Goal: Task Accomplishment & Management: Use online tool/utility

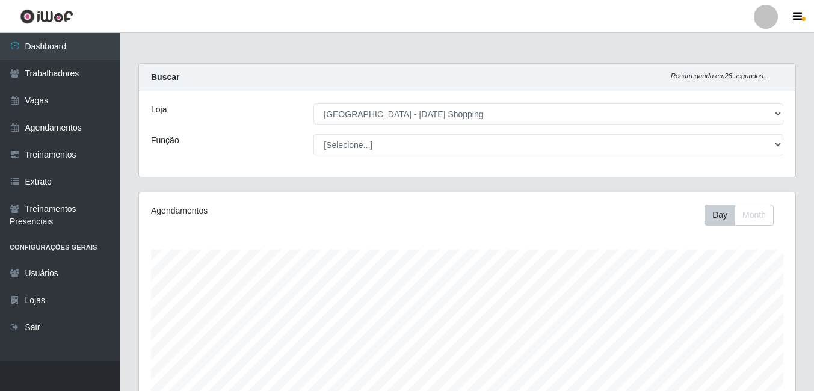
select select "471"
click at [758, 221] on button "Month" at bounding box center [753, 214] width 39 height 21
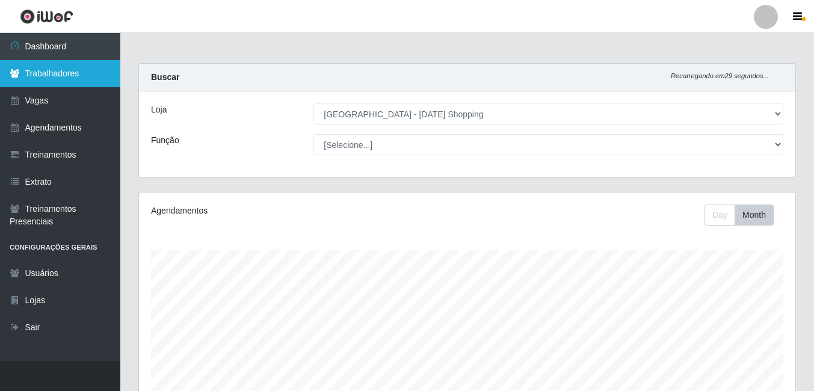
click at [56, 72] on link "Trabalhadores" at bounding box center [60, 73] width 120 height 27
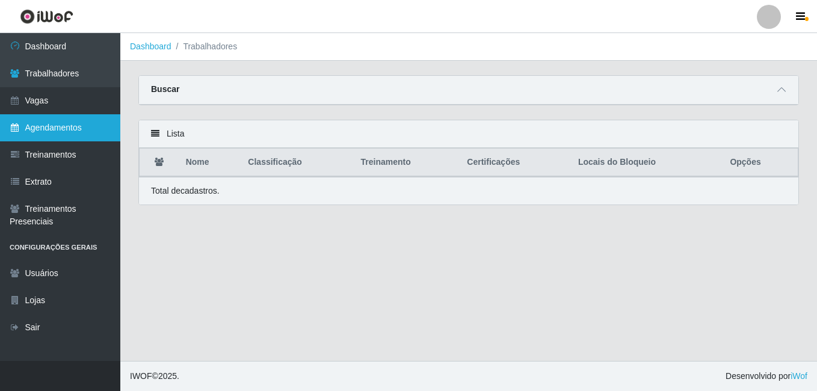
click at [32, 127] on link "Agendamentos" at bounding box center [60, 127] width 120 height 27
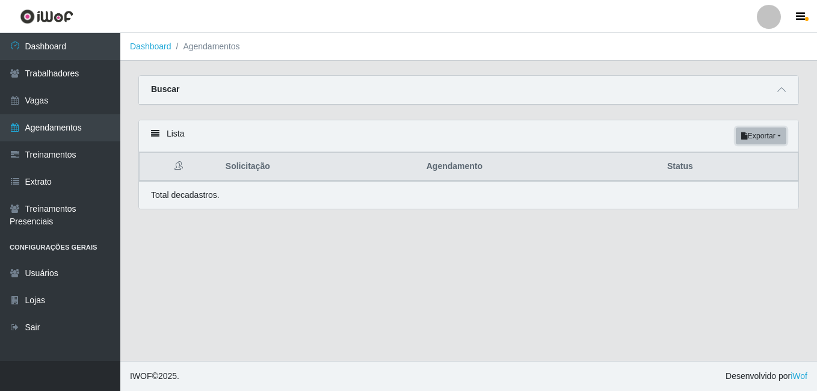
click at [769, 139] on button "Exportar" at bounding box center [760, 135] width 51 height 17
click at [713, 186] on button "Excel" at bounding box center [739, 183] width 95 height 25
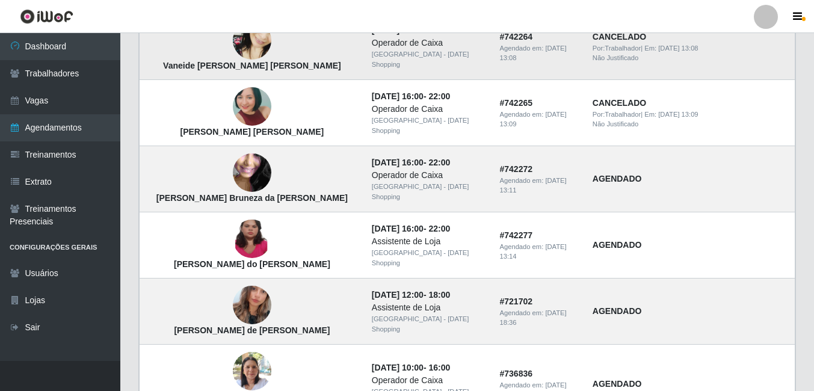
scroll to position [865, 0]
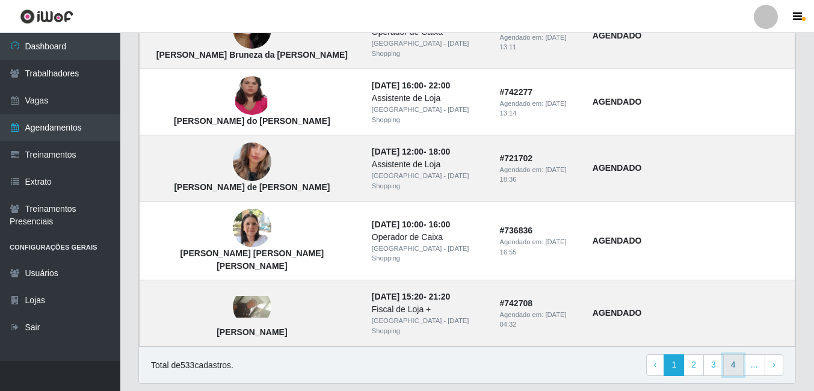
click at [741, 354] on link "4" at bounding box center [733, 365] width 20 height 22
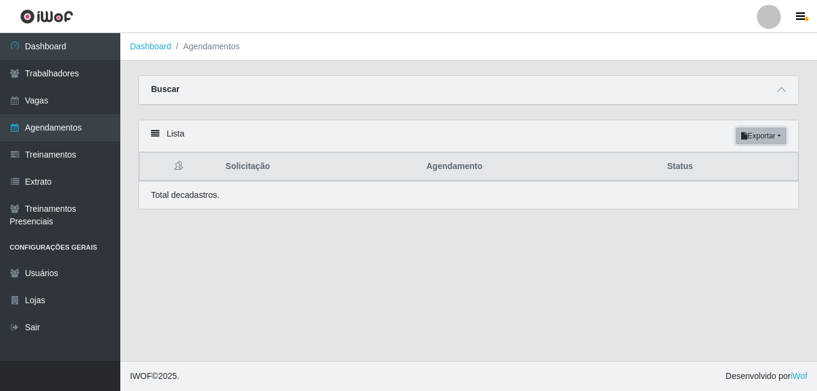
click at [767, 132] on button "Exportar" at bounding box center [760, 135] width 51 height 17
click at [724, 185] on button "Excel" at bounding box center [739, 183] width 95 height 25
click at [768, 134] on button "Exportar" at bounding box center [760, 135] width 51 height 17
click at [708, 182] on button "Excel" at bounding box center [739, 183] width 95 height 25
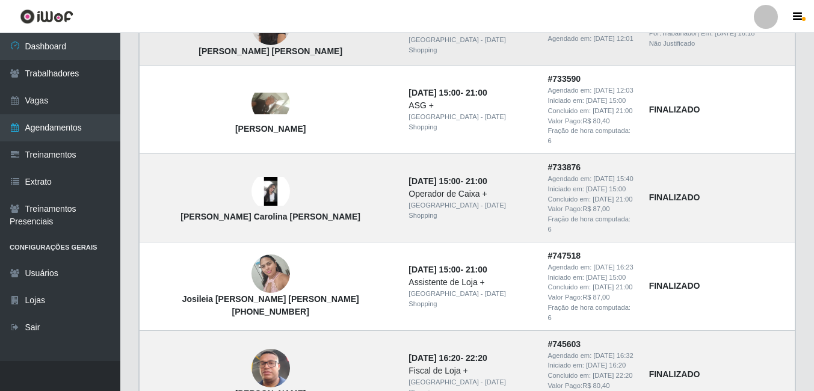
scroll to position [973, 0]
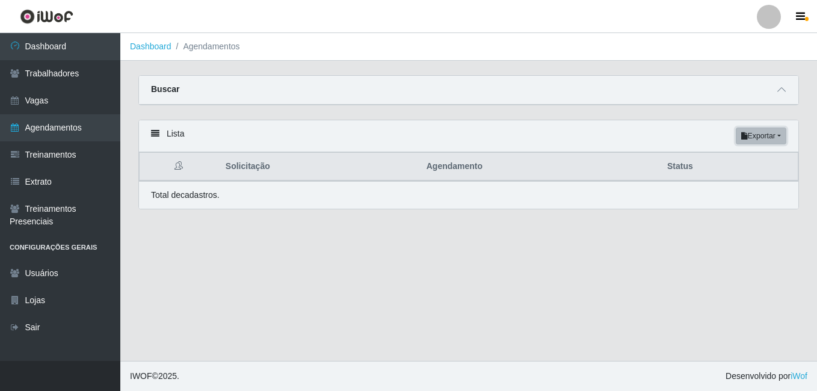
click at [776, 141] on button "Exportar" at bounding box center [760, 135] width 51 height 17
click at [723, 186] on button "Excel" at bounding box center [739, 183] width 95 height 25
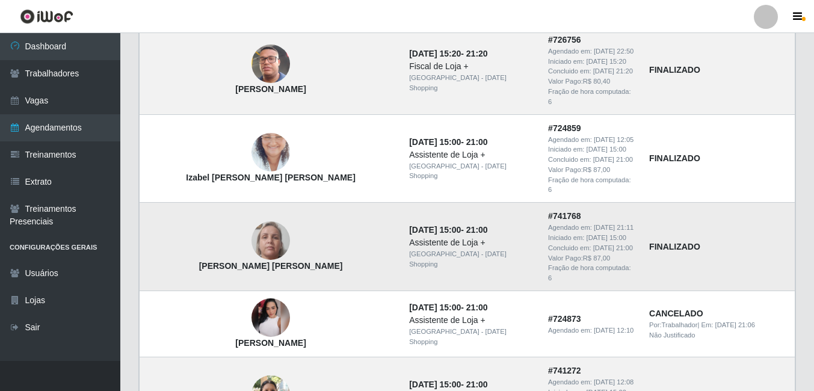
scroll to position [949, 0]
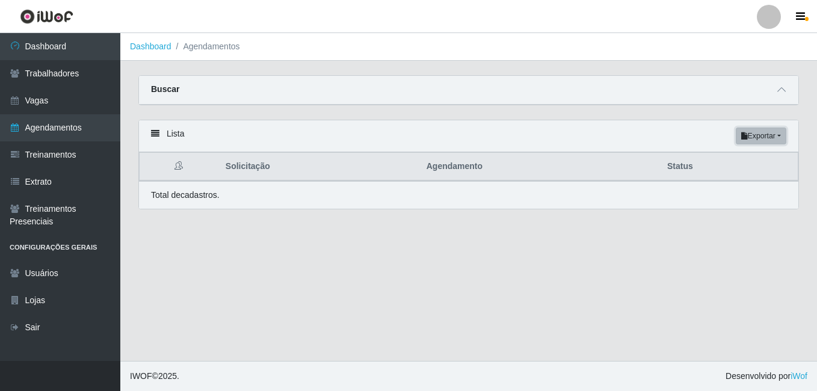
click at [766, 137] on button "Exportar" at bounding box center [760, 135] width 51 height 17
click at [729, 187] on button "Excel" at bounding box center [739, 183] width 95 height 25
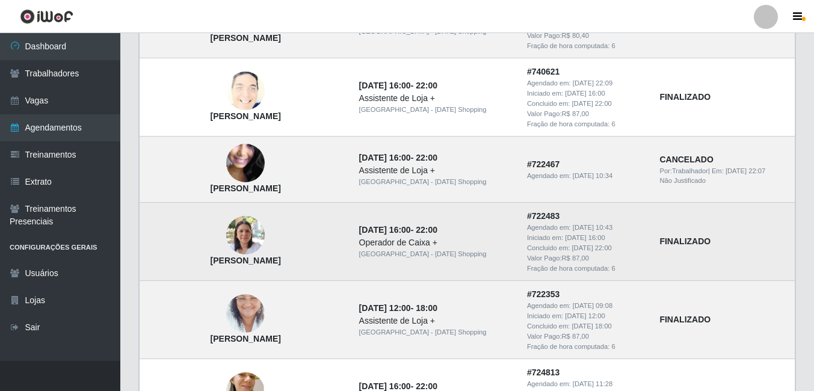
scroll to position [384, 0]
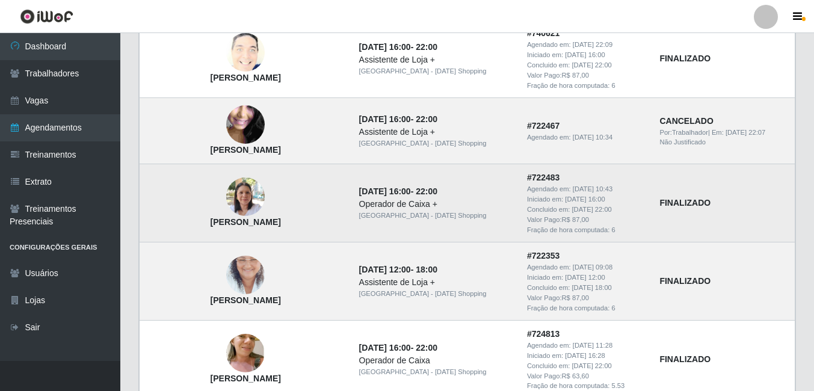
drag, startPoint x: 349, startPoint y: 188, endPoint x: 367, endPoint y: 188, distance: 18.0
click at [367, 188] on tr "Ana Cláudia Santiago Mendes carneiro 13/09/2025, 16:00 - 22:00 Operador de Caix…" at bounding box center [467, 203] width 655 height 78
drag, startPoint x: 367, startPoint y: 188, endPoint x: 449, endPoint y: 218, distance: 86.6
click at [449, 218] on td "13/09/2025, 16:00 - 22:00 Operador de Caixa + Rio Center - Natal Shopping" at bounding box center [436, 203] width 168 height 78
drag, startPoint x: 449, startPoint y: 218, endPoint x: 461, endPoint y: 218, distance: 12.0
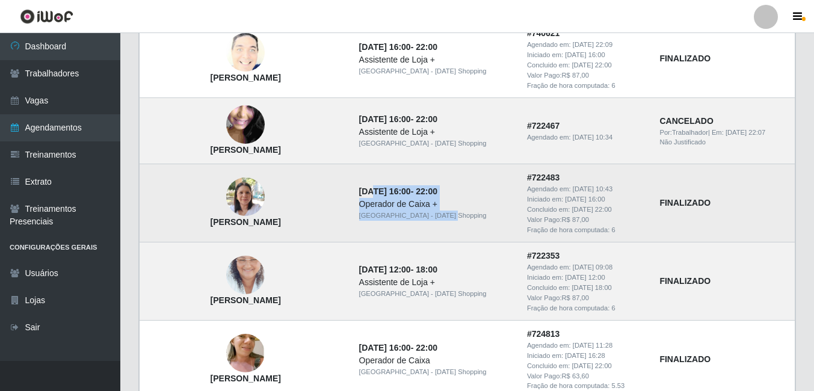
click at [461, 218] on div "[GEOGRAPHIC_DATA] - [DATE] Shopping" at bounding box center [435, 215] width 153 height 10
drag, startPoint x: 461, startPoint y: 218, endPoint x: 344, endPoint y: 181, distance: 122.5
click at [344, 181] on tr "Ana Cláudia Santiago Mendes carneiro 13/09/2025, 16:00 - 22:00 Operador de Caix…" at bounding box center [467, 203] width 655 height 78
click at [344, 181] on td "[PERSON_NAME] [PERSON_NAME] [PERSON_NAME]" at bounding box center [246, 203] width 212 height 78
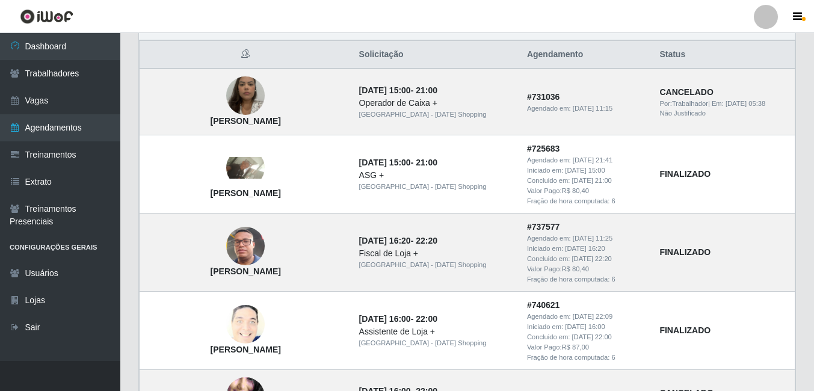
scroll to position [0, 0]
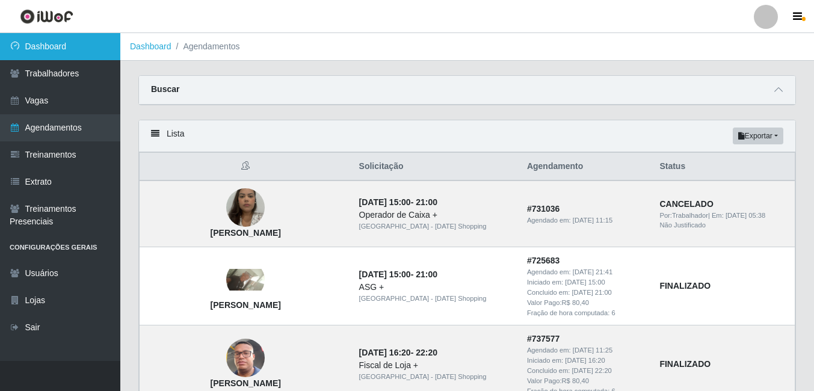
click at [61, 51] on link "Dashboard" at bounding box center [60, 46] width 120 height 27
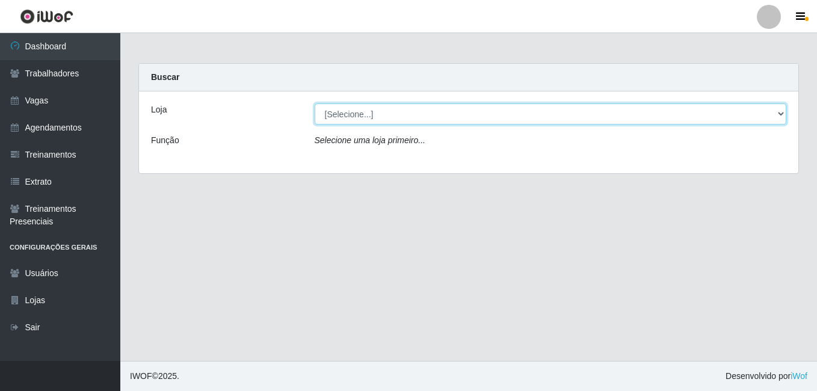
click at [630, 112] on select "[Selecione...] Rio Center - Natal Shopping" at bounding box center [550, 113] width 472 height 21
select select "471"
click at [314, 103] on select "[Selecione...] Rio Center - Natal Shopping" at bounding box center [550, 113] width 472 height 21
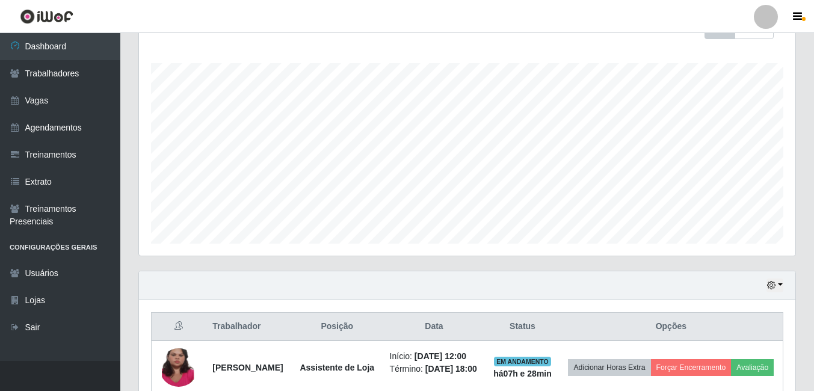
scroll to position [180, 0]
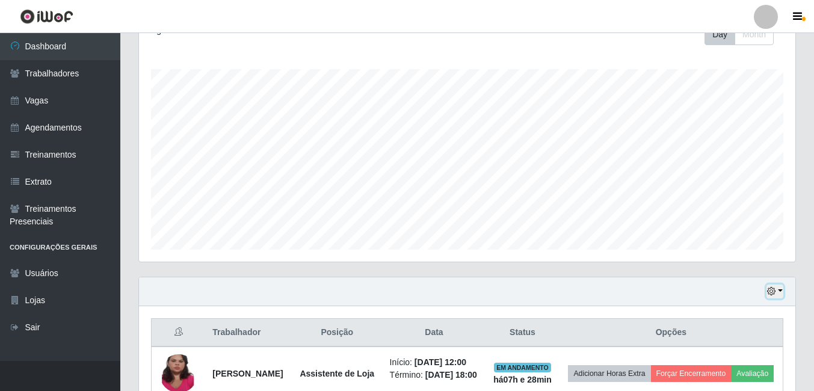
click at [776, 291] on button "button" at bounding box center [774, 291] width 17 height 14
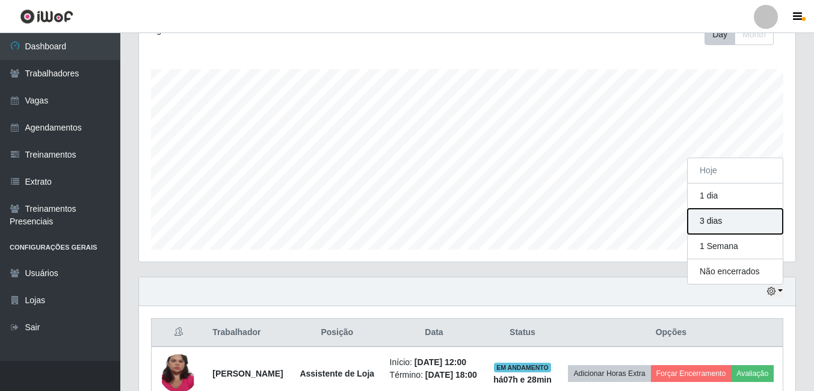
click at [738, 214] on button "3 dias" at bounding box center [734, 221] width 95 height 25
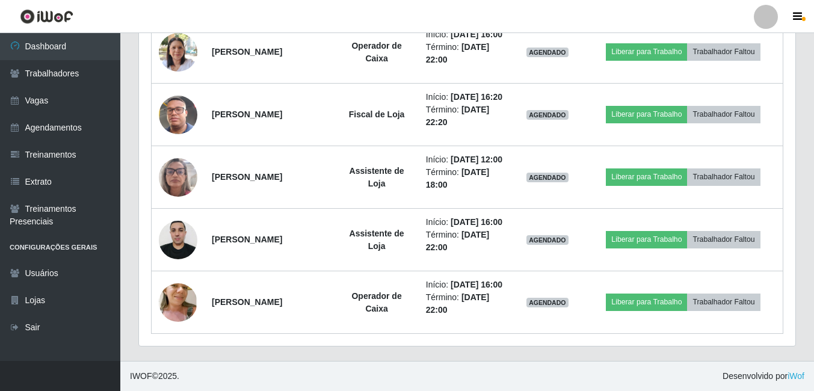
scroll to position [1321, 0]
